Goal: Task Accomplishment & Management: Complete application form

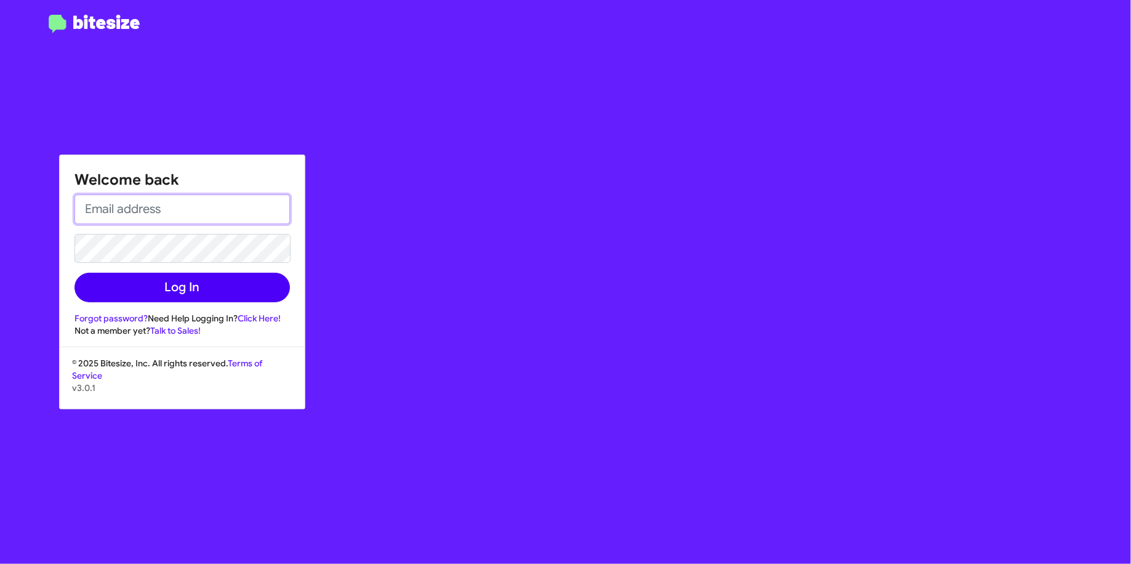
type input "nen@bitesize.co"
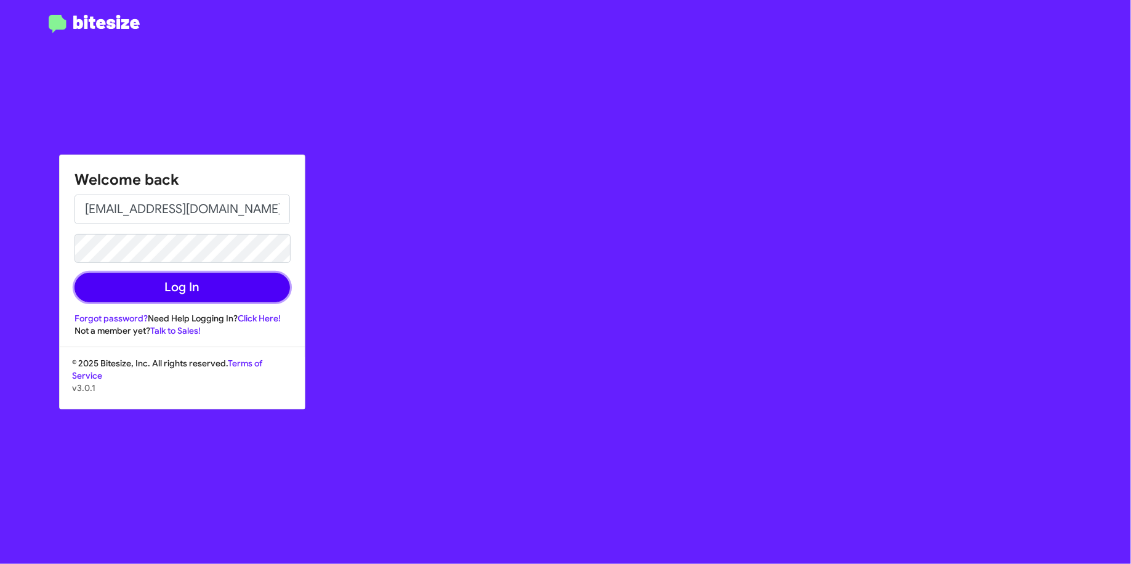
click at [235, 285] on button "Log In" at bounding box center [181, 288] width 215 height 30
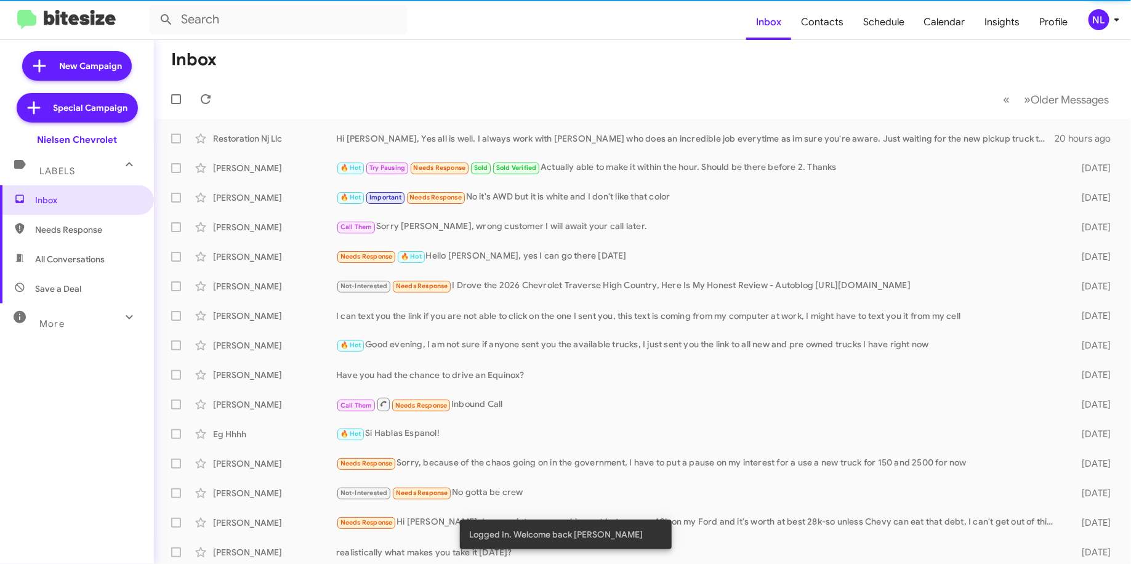
click at [1090, 20] on div "NL" at bounding box center [1098, 19] width 21 height 21
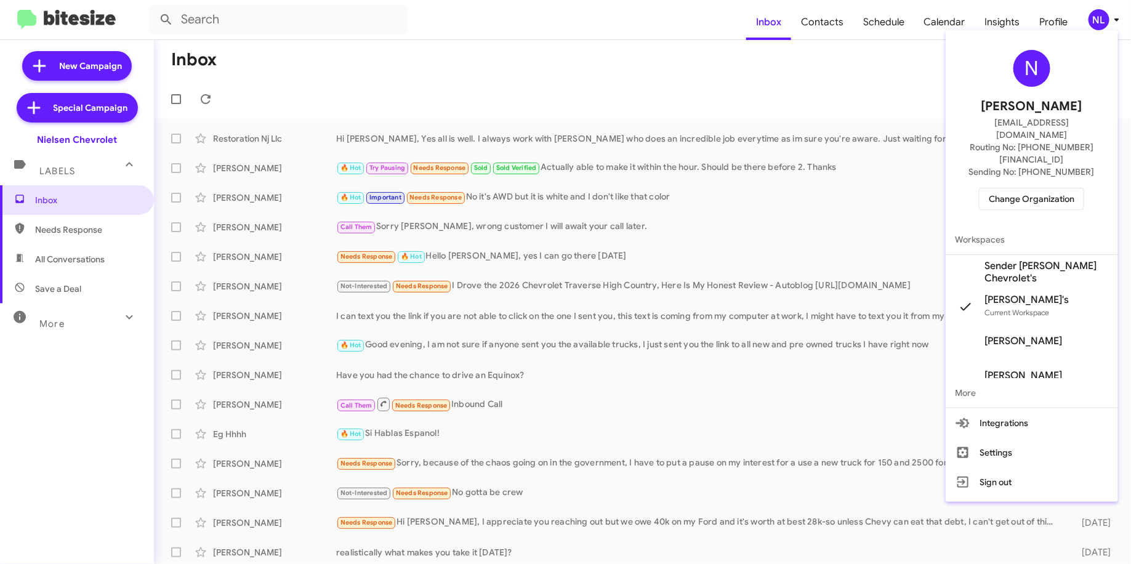
click at [892, 30] on div at bounding box center [565, 282] width 1131 height 564
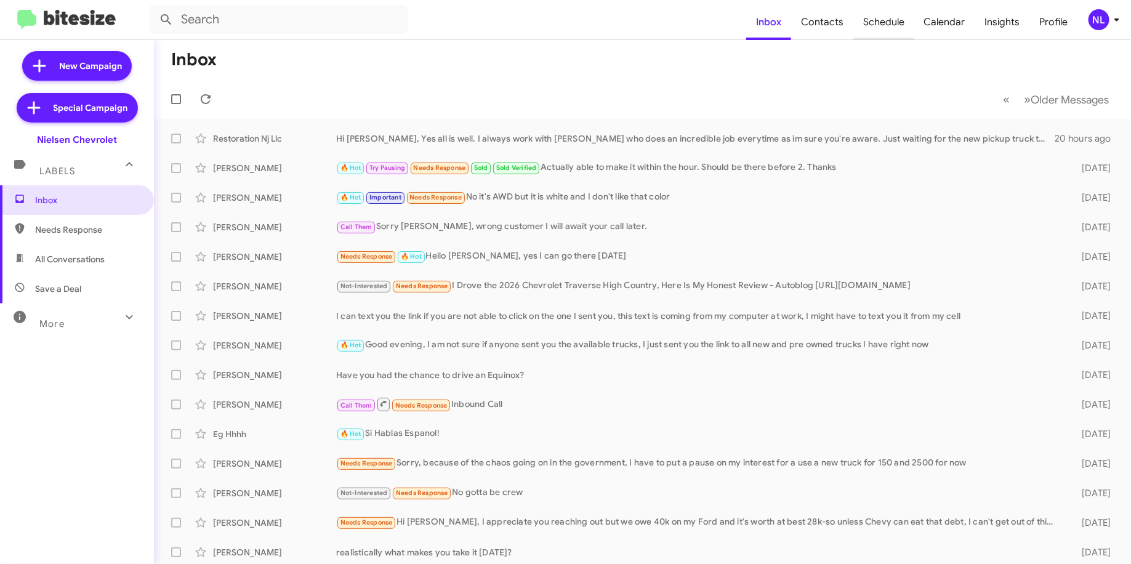
click at [889, 26] on span "Schedule" at bounding box center [883, 22] width 61 height 36
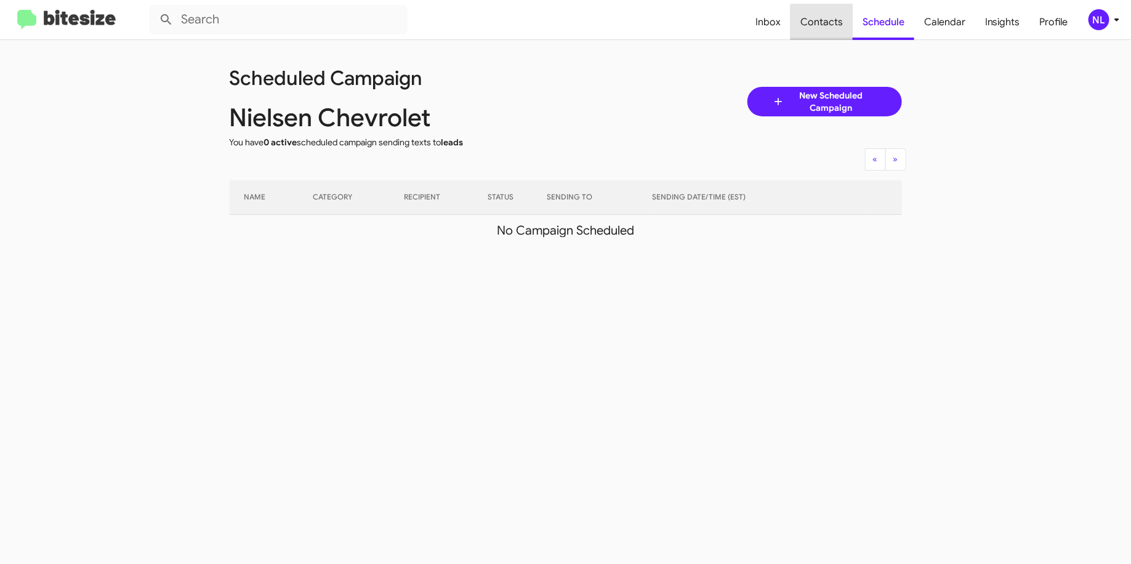
click at [827, 28] on span "Contacts" at bounding box center [821, 22] width 62 height 36
type input "in:groups"
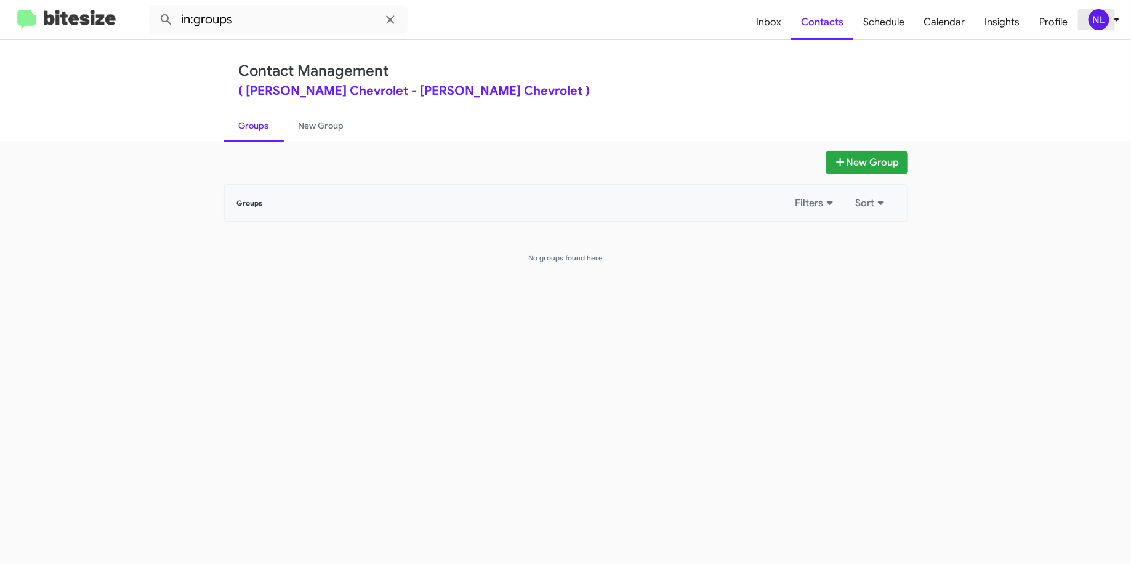
click at [1093, 26] on div "NL" at bounding box center [1098, 19] width 21 height 21
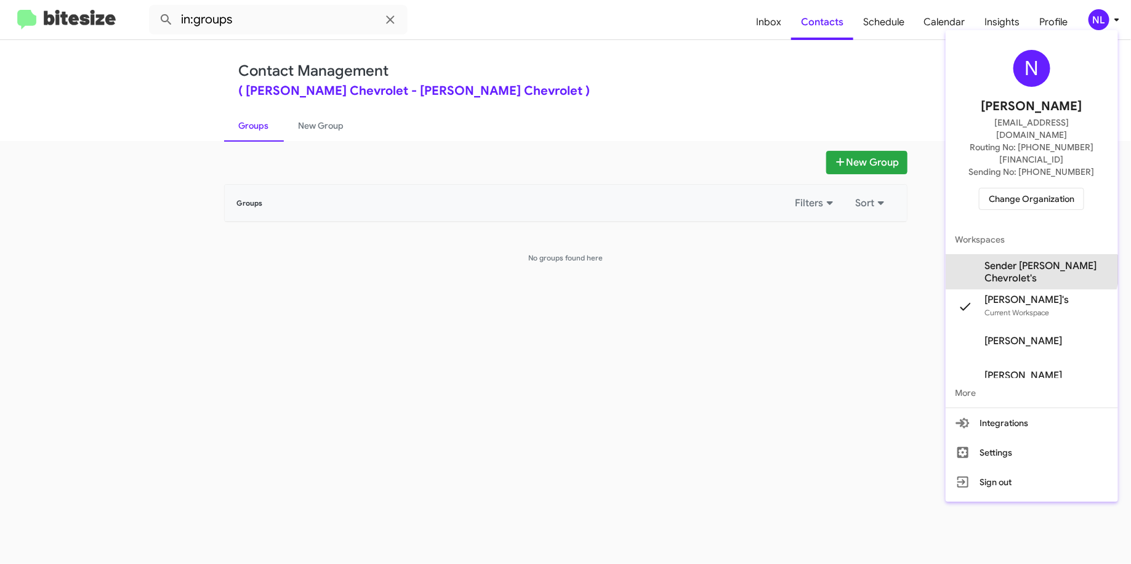
click at [1031, 260] on span "Sender Nielsen Chevrolet's" at bounding box center [1046, 272] width 123 height 25
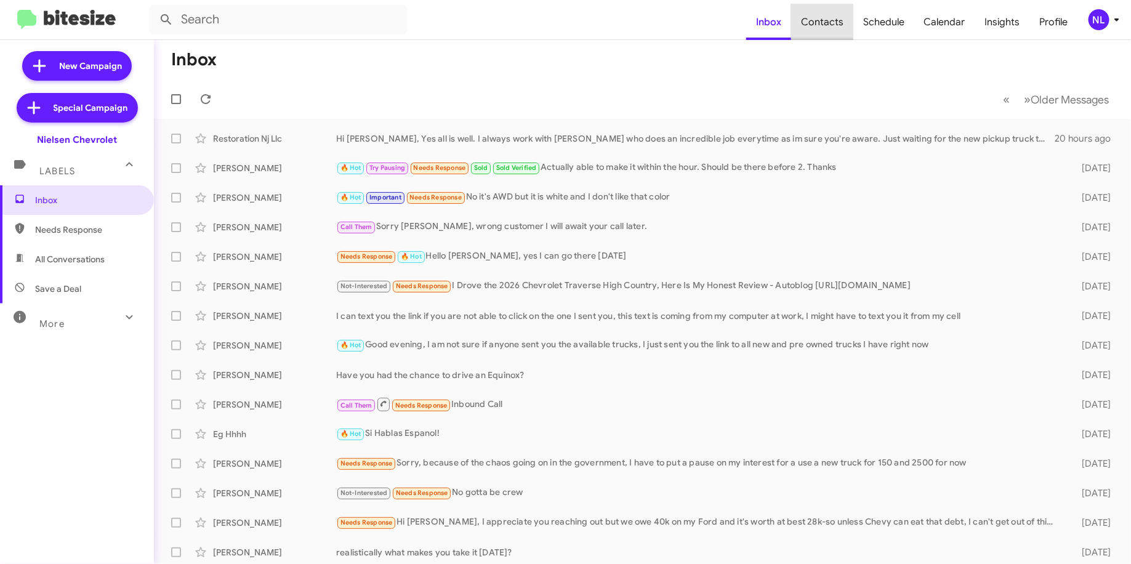
click at [845, 21] on span "Contacts" at bounding box center [822, 22] width 62 height 36
type input "in:groups"
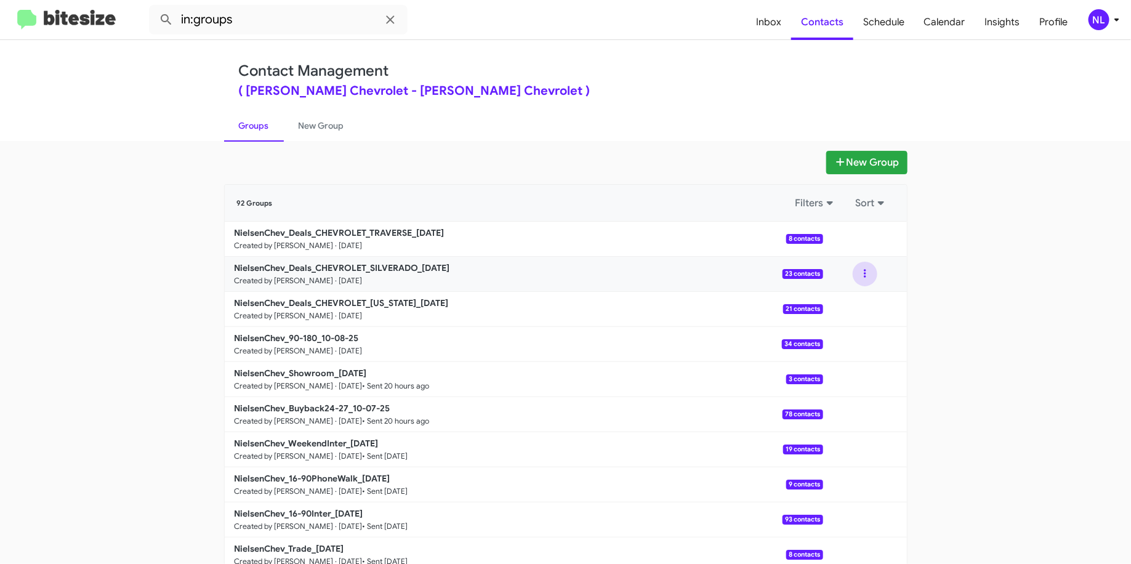
click at [861, 271] on button at bounding box center [865, 274] width 25 height 25
click at [1098, 102] on div "Contact Management ( [PERSON_NAME] Chevrolet - [PERSON_NAME] Chevrolet ) Groups…" at bounding box center [565, 90] width 1131 height 101
click at [900, 30] on span "Schedule" at bounding box center [883, 22] width 61 height 36
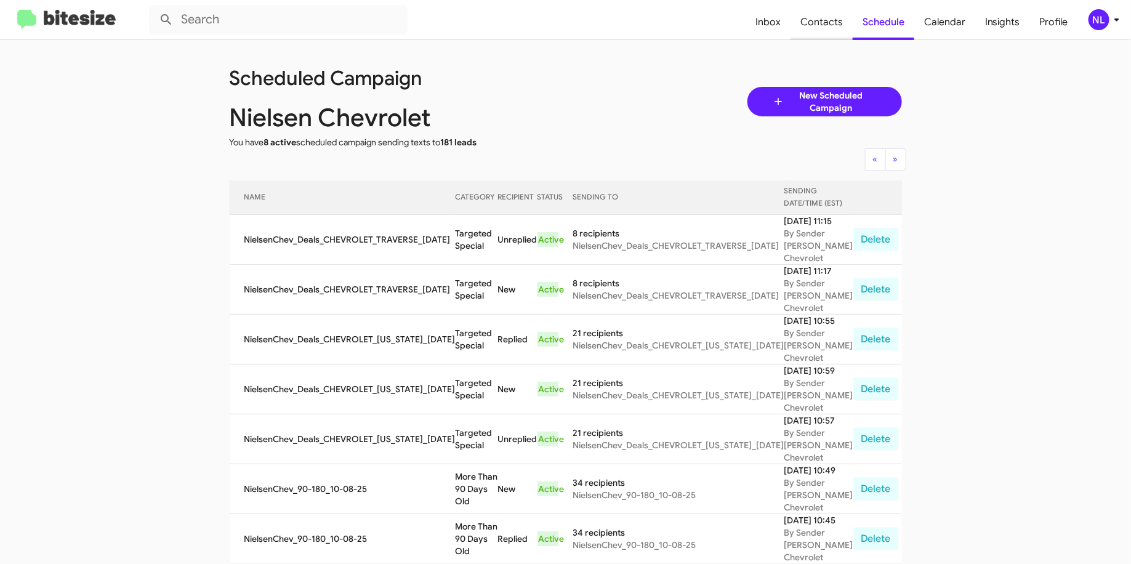
click at [824, 30] on span "Contacts" at bounding box center [821, 22] width 62 height 36
type input "in:groups"
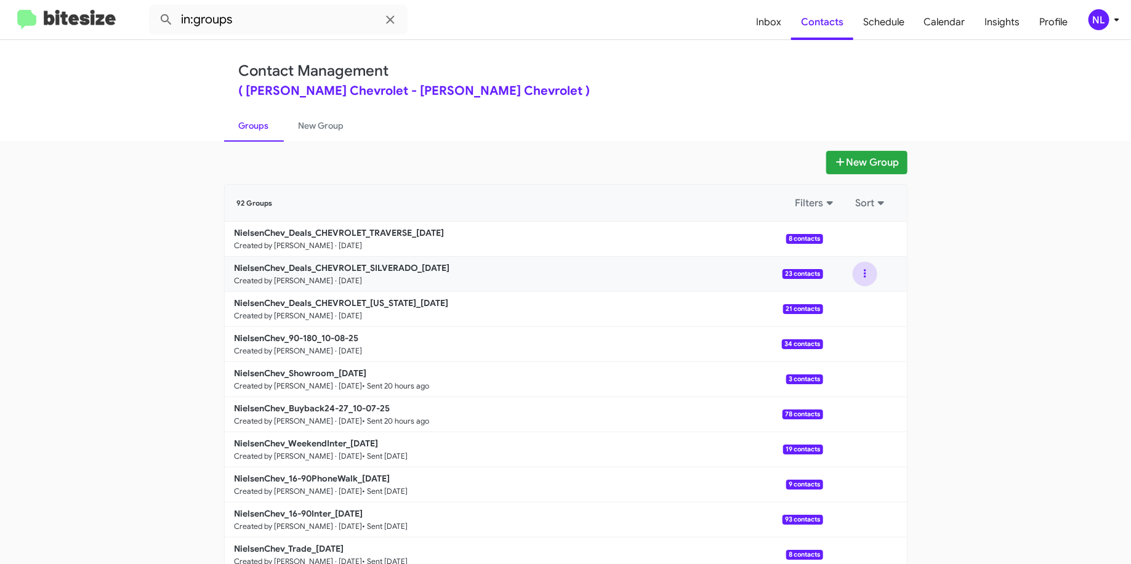
click at [859, 273] on button at bounding box center [865, 274] width 25 height 25
click at [813, 305] on button "View contacts" at bounding box center [828, 307] width 98 height 30
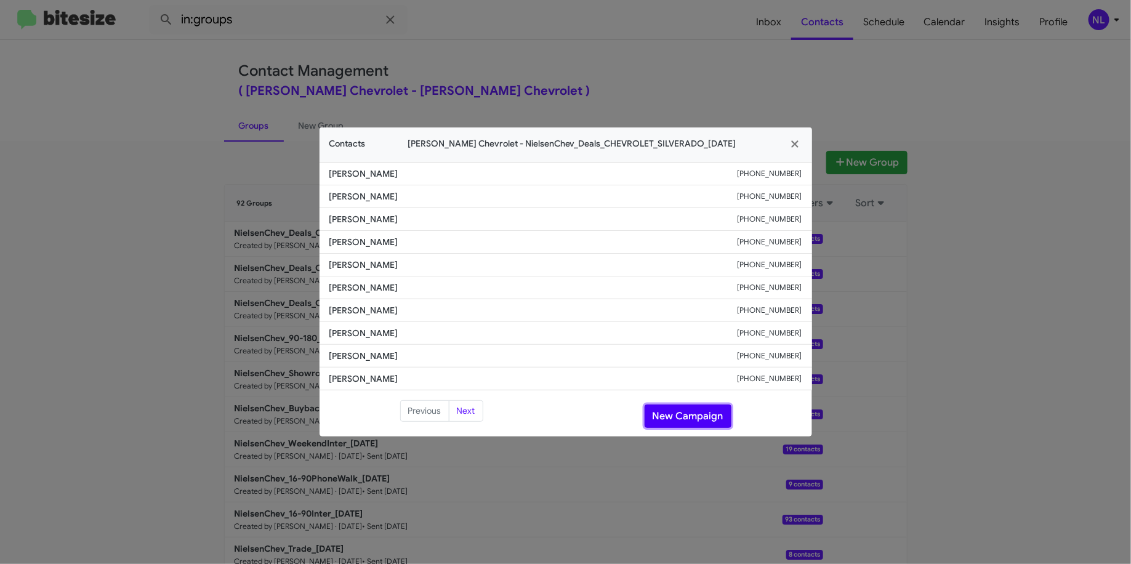
click at [700, 414] on button "New Campaign" at bounding box center [687, 415] width 87 height 23
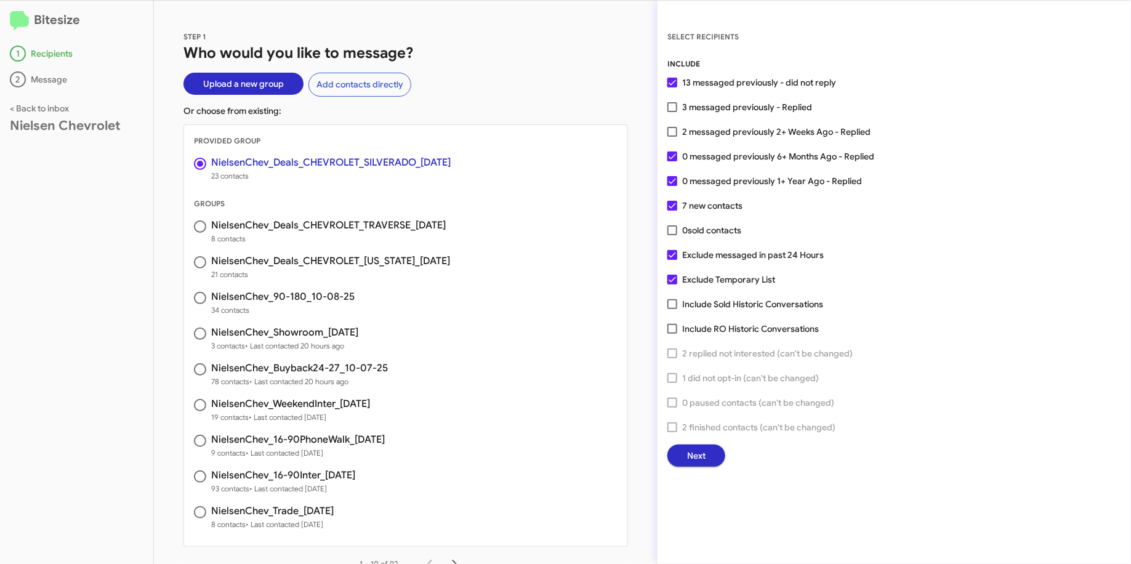
click at [768, 104] on span "3 messaged previously - Replied" at bounding box center [747, 107] width 130 height 15
click at [672, 112] on input "3 messaged previously - Replied" at bounding box center [672, 112] width 1 height 1
checkbox input "true"
click at [700, 443] on div "INCLUDE 13 messaged previously - did not reply 3 messaged previously - Replied …" at bounding box center [894, 262] width 454 height 409
click at [699, 449] on span "Next" at bounding box center [696, 455] width 18 height 22
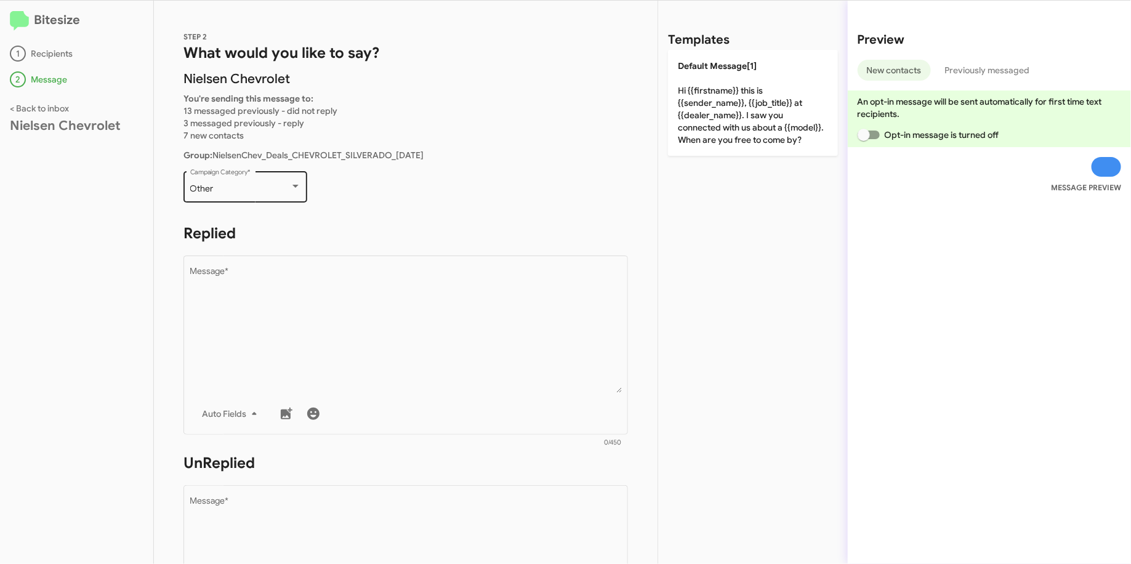
click at [275, 198] on div "Other Campaign Category *" at bounding box center [245, 186] width 111 height 34
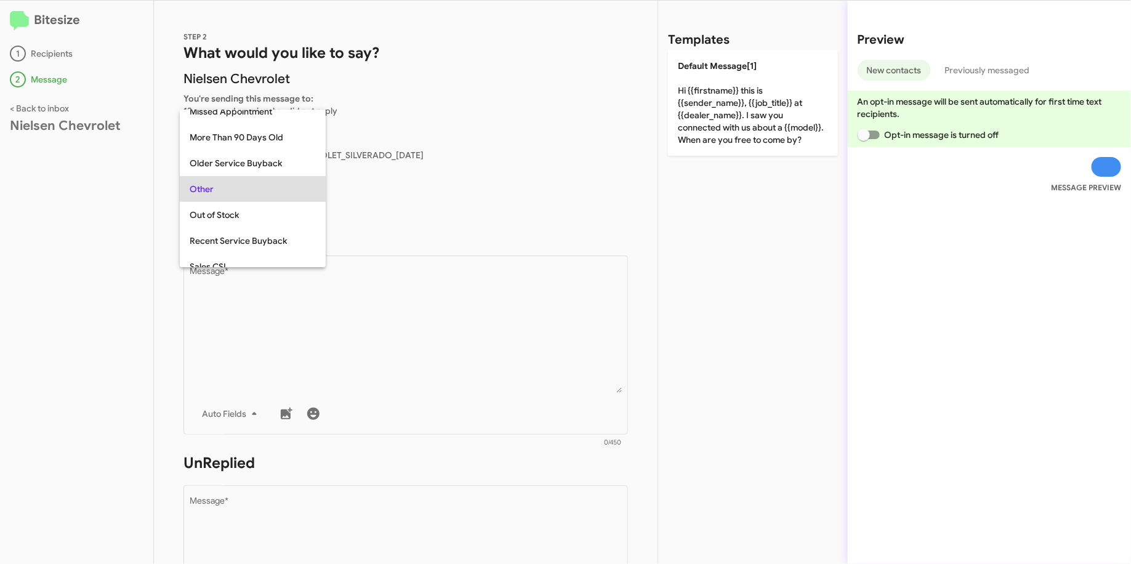
scroll to position [411, 0]
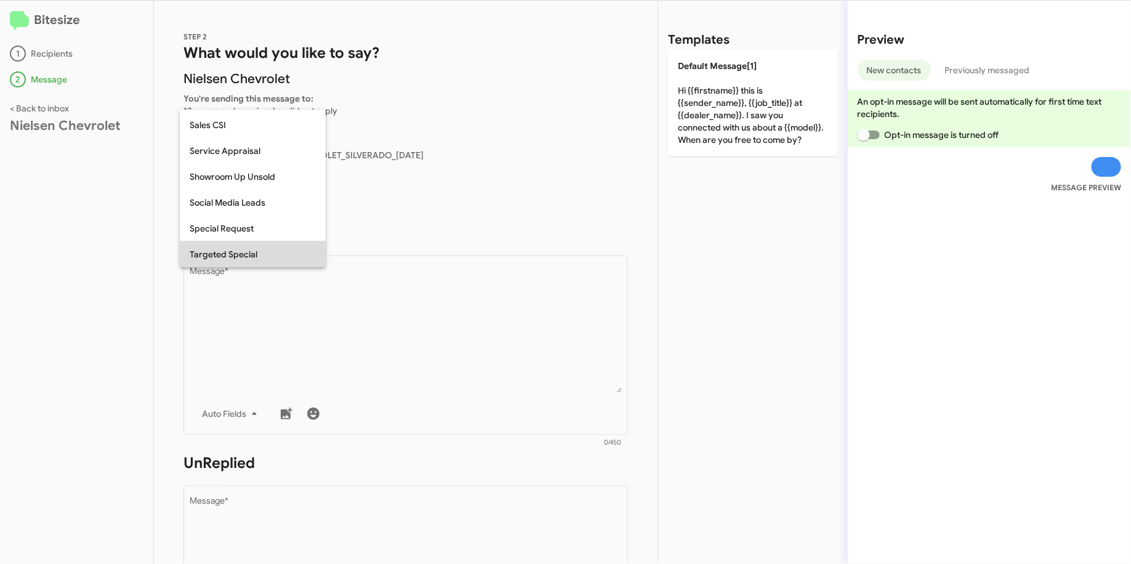
click at [311, 260] on span "Targeted Special" at bounding box center [253, 254] width 126 height 26
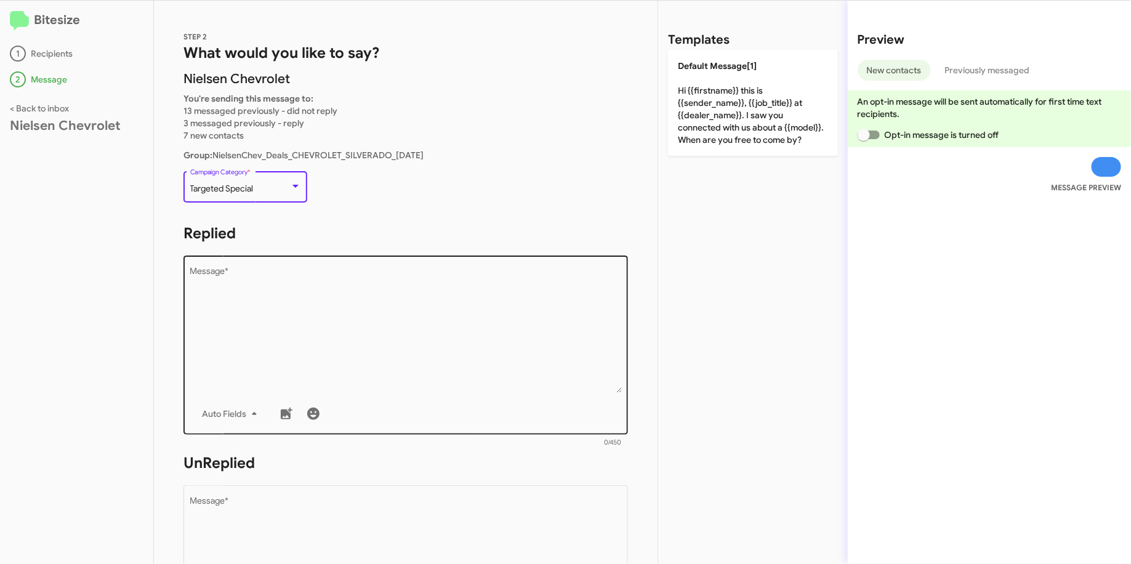
click at [464, 261] on div "Drop image here to insert Auto Fields Message *" at bounding box center [406, 344] width 432 height 182
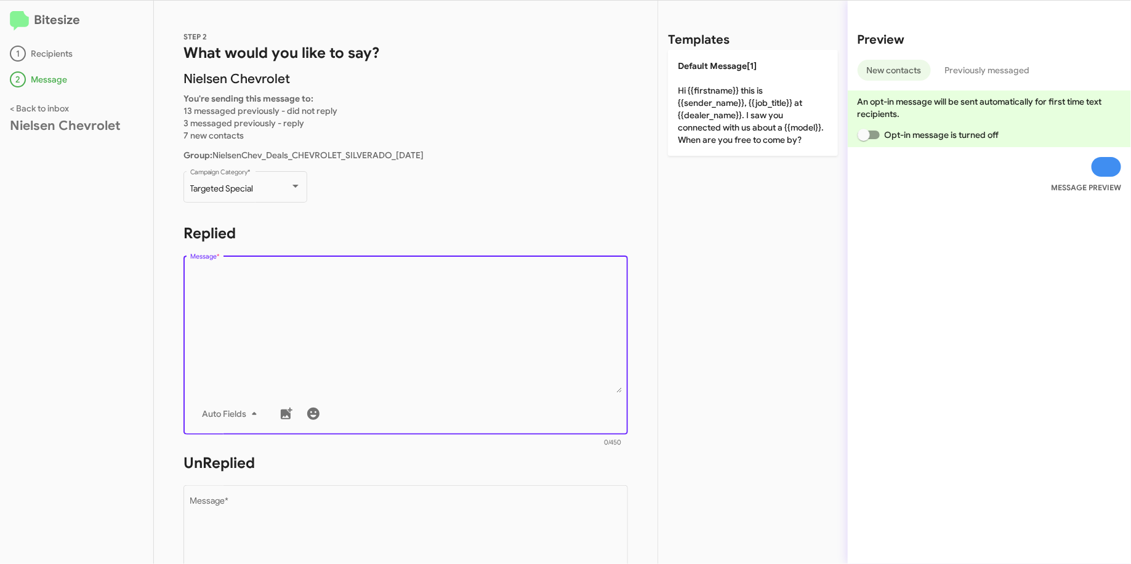
paste textarea ""Hi {{firstname}} it's {{sender_name}} at {{dealer_name}}. Adventure season is …"
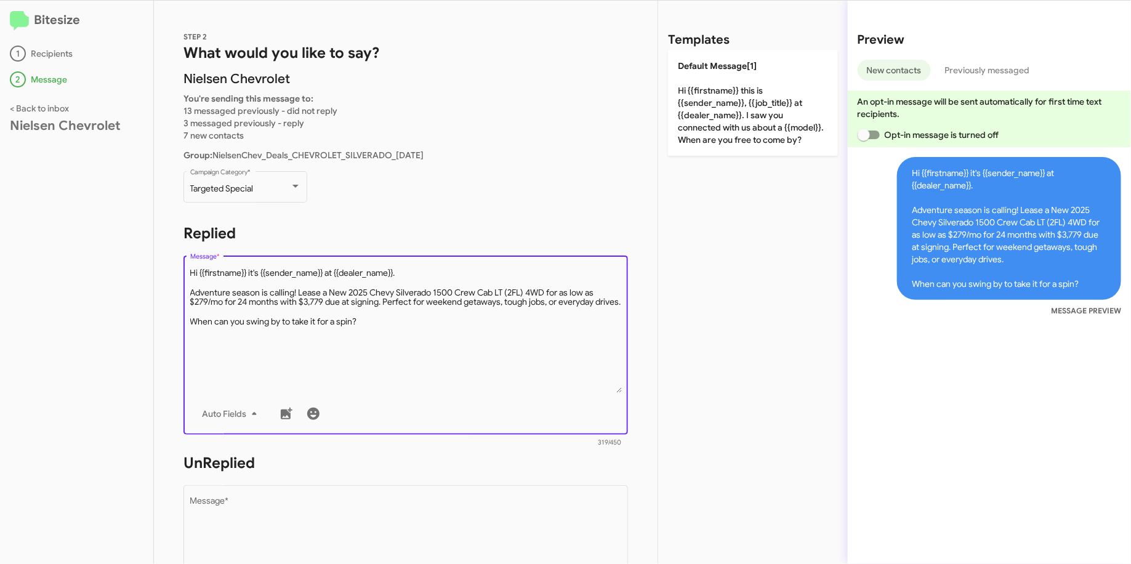
type textarea "Hi {{firstname}} it's {{sender_name}} at {{dealer_name}}. Adventure season is c…"
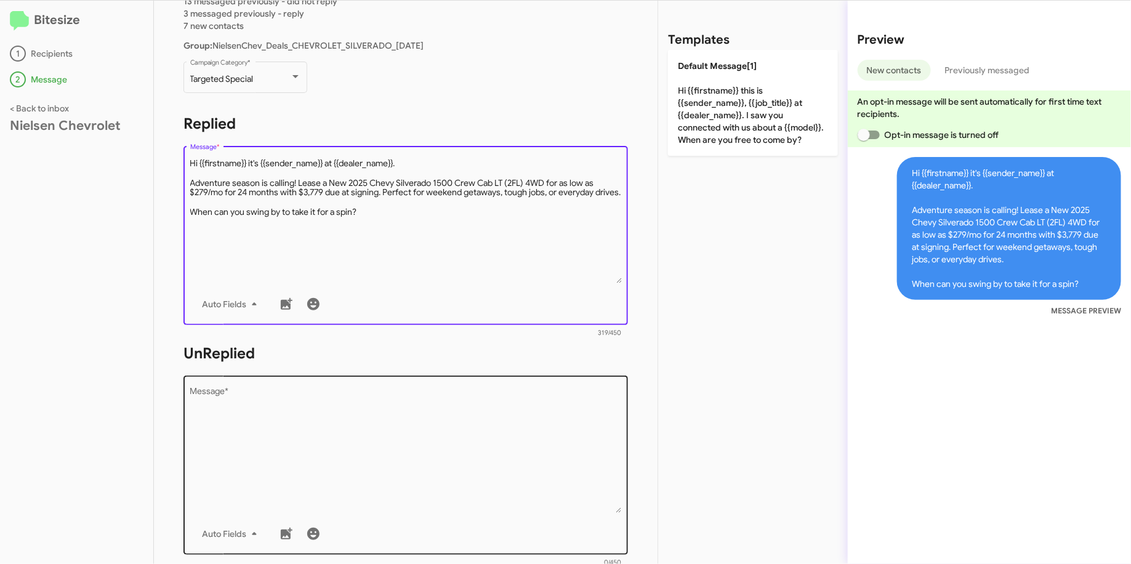
scroll to position [119, 0]
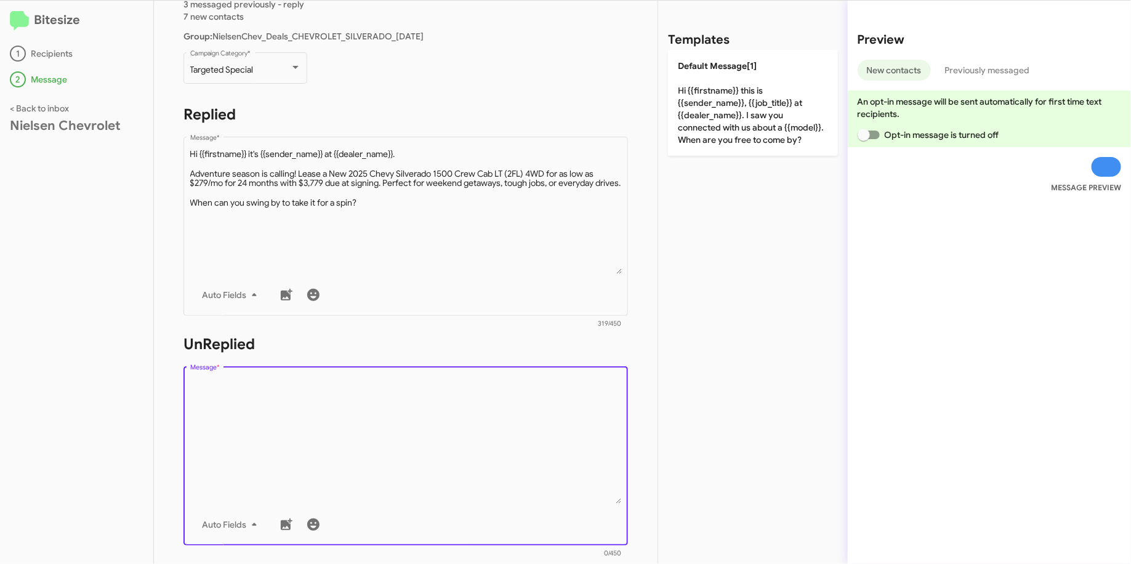
click at [292, 391] on textarea "Message *" at bounding box center [406, 441] width 432 height 126
paste textarea ""Hi {{firstname}} it's {{sender_name}}, {{job_title}} at {{dealer_name}}. Adven…"
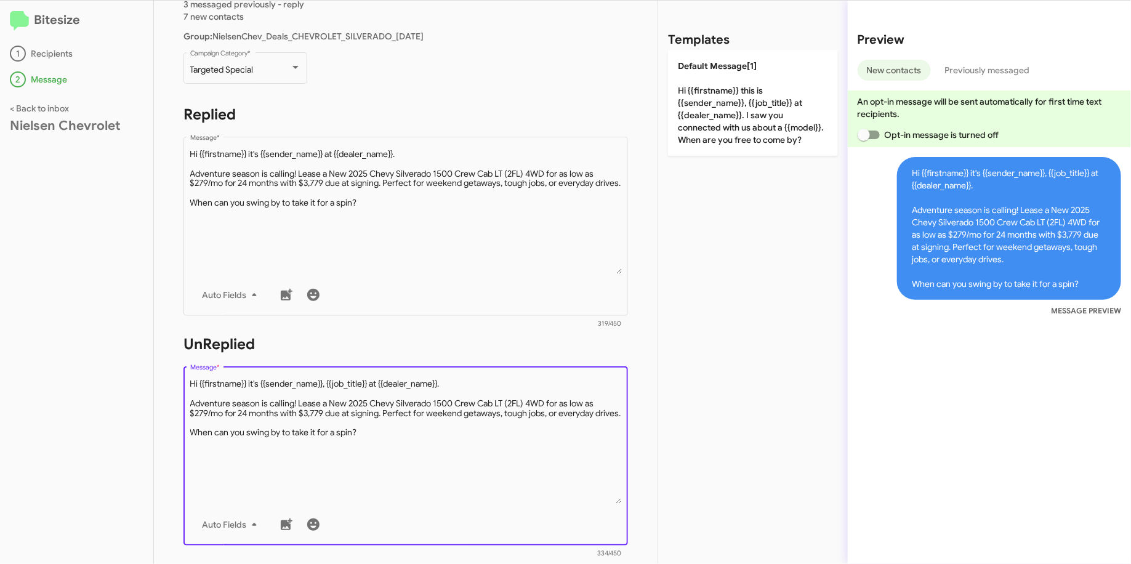
type textarea "Hi {{firstname}} it's {{sender_name}}, {{job_title}} at {{dealer_name}}. Advent…"
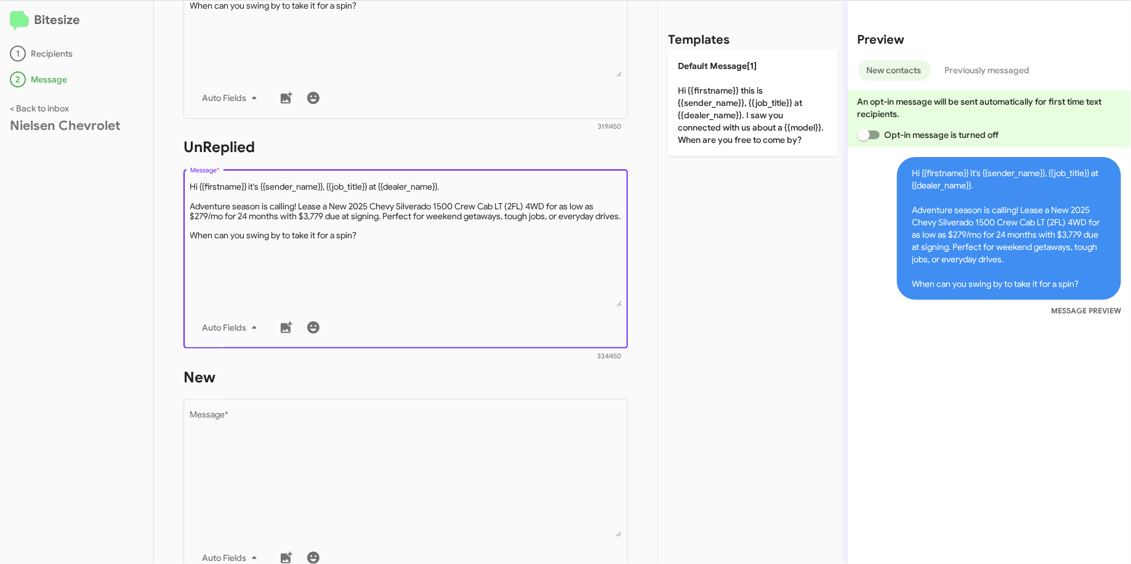
scroll to position [382, 0]
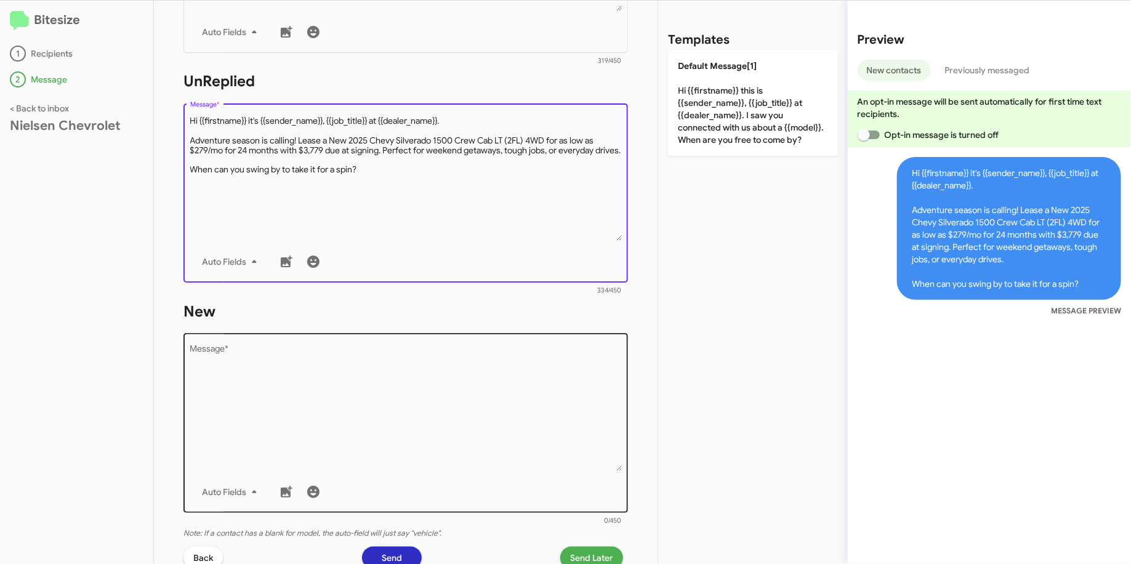
click at [330, 407] on textarea "Message *" at bounding box center [406, 408] width 432 height 126
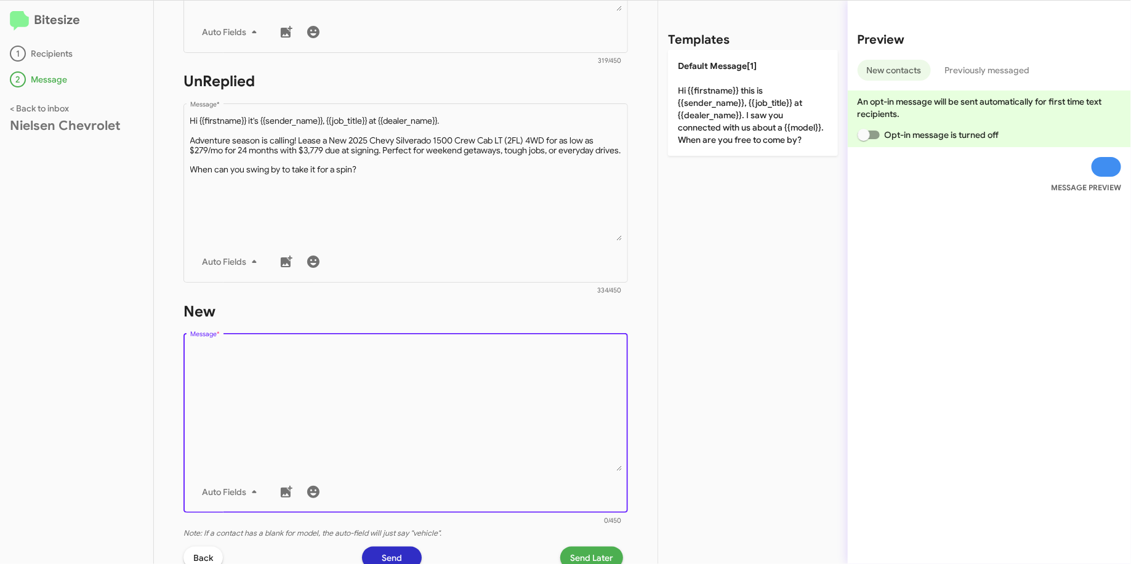
paste textarea ""Hi {{firstname}} it's {{sender_name}}, {{job_title}} at {{dealer_name}}. Adven…"
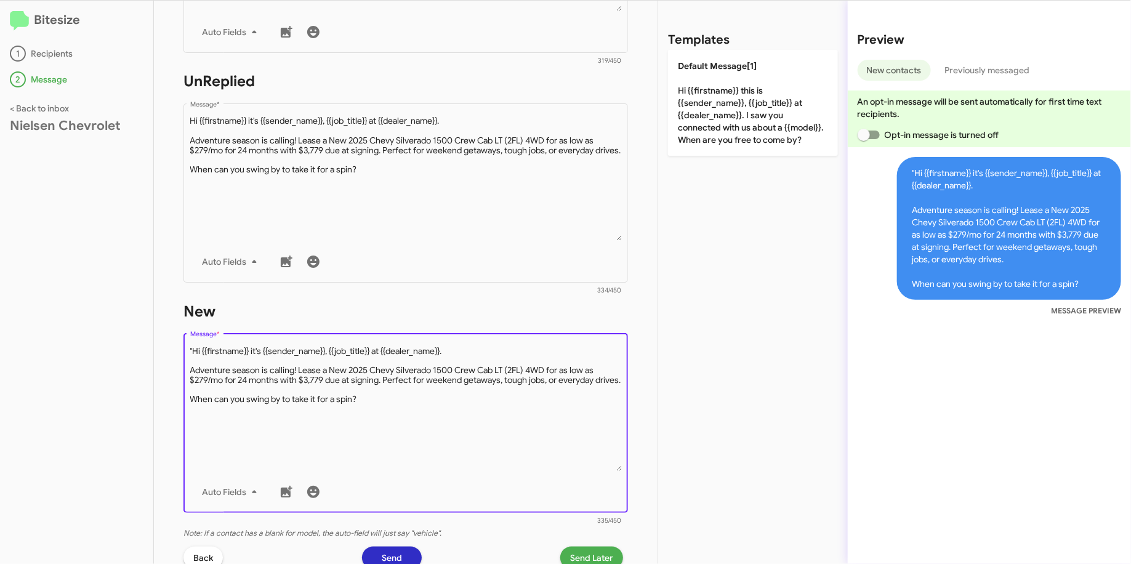
click at [194, 350] on textarea "Message *" at bounding box center [406, 408] width 432 height 126
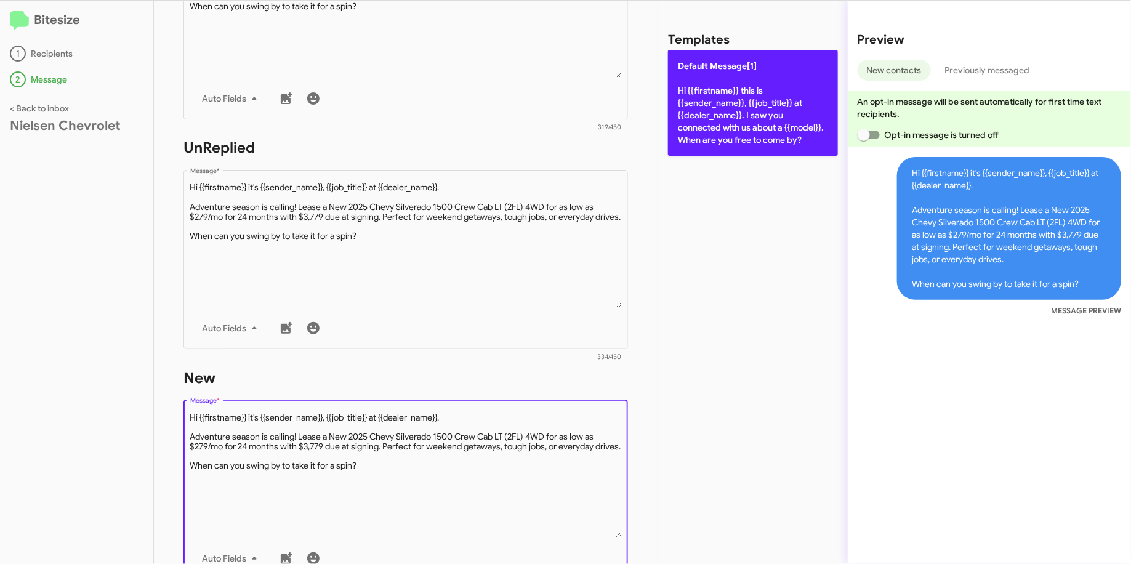
scroll to position [315, 0]
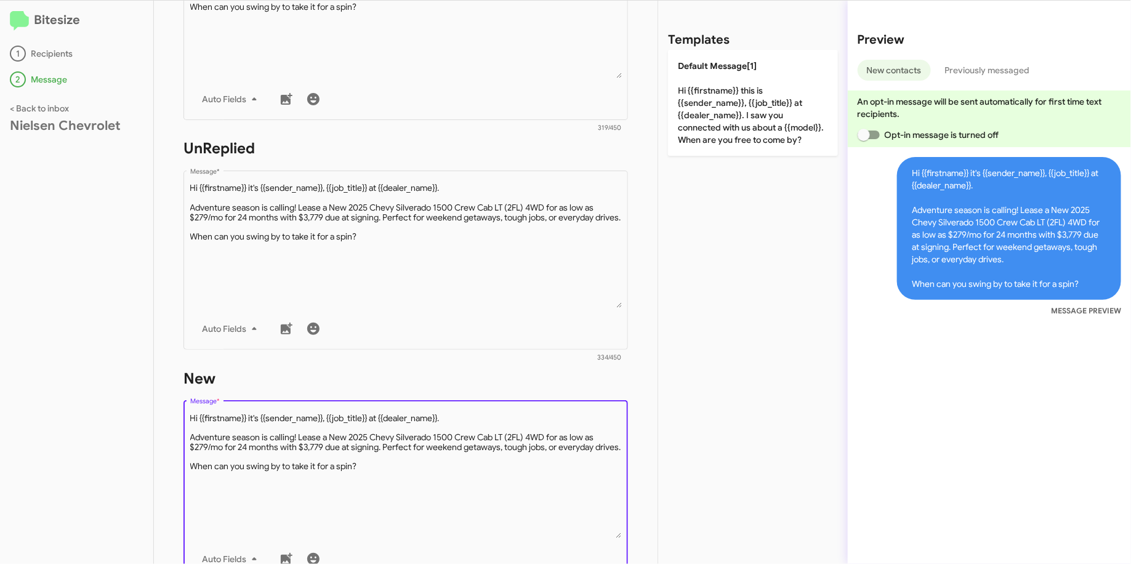
type textarea "Hi {{firstname}} it's {{sender_name}}, {{job_title}} at {{dealer_name}}. Advent…"
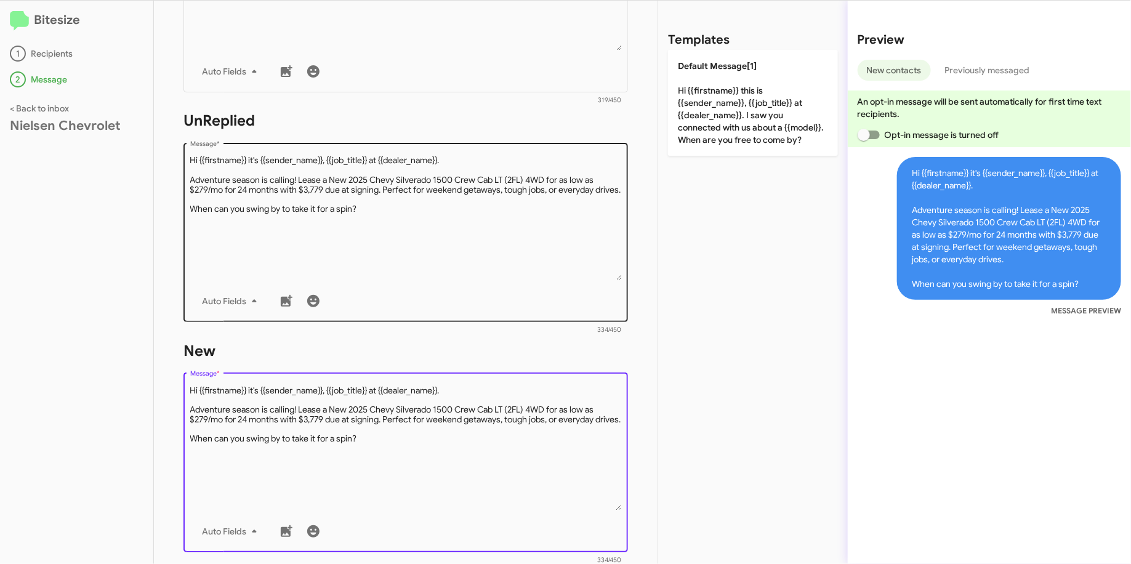
scroll to position [515, 0]
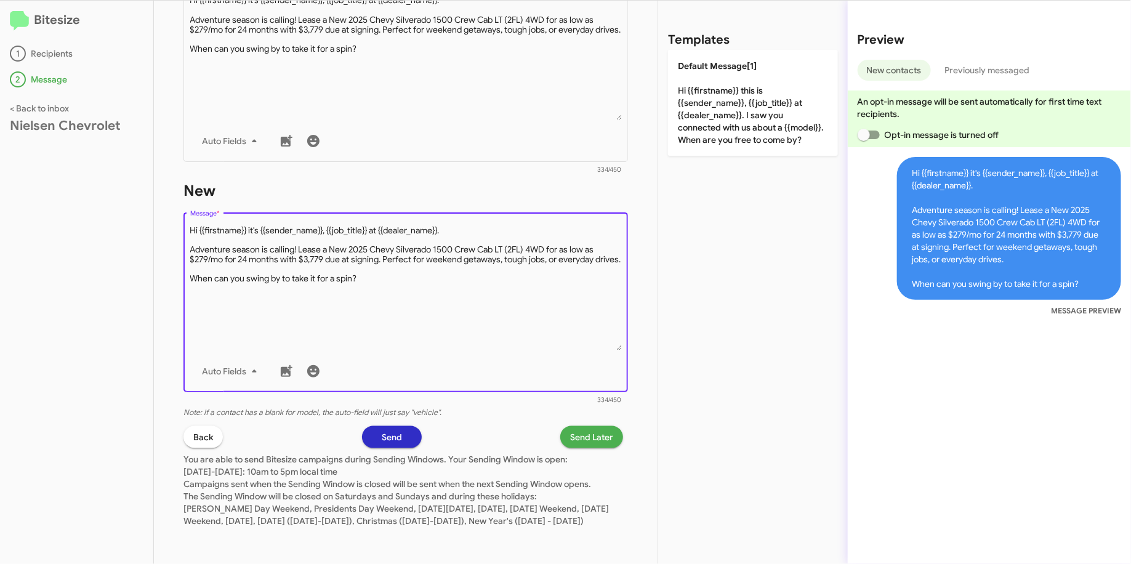
click at [597, 426] on span "Send Later" at bounding box center [591, 437] width 43 height 22
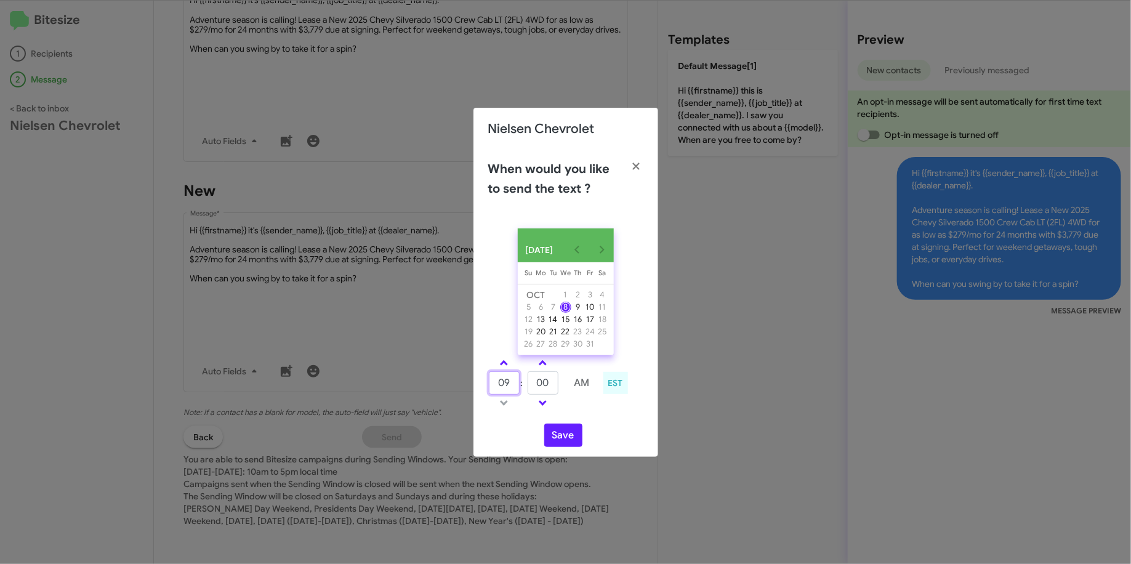
drag, startPoint x: 512, startPoint y: 392, endPoint x: 485, endPoint y: 390, distance: 27.1
click at [485, 390] on div "09 : 00 AM EST" at bounding box center [566, 384] width 174 height 58
type input "11"
type input "05"
click at [552, 437] on button "Save" at bounding box center [563, 435] width 38 height 23
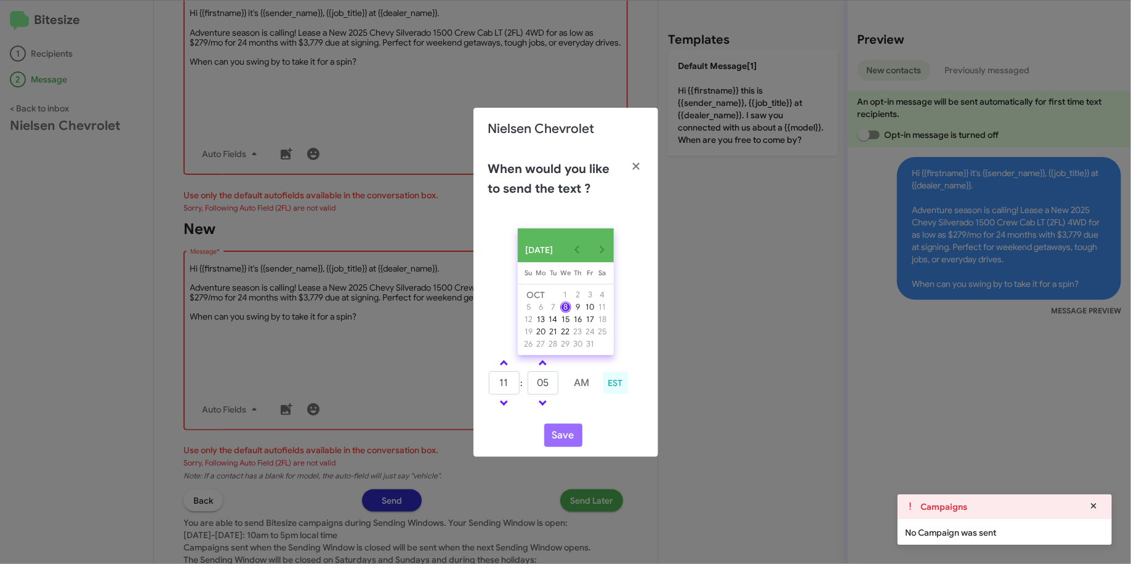
scroll to position [540, 0]
